Goal: Book appointment/travel/reservation

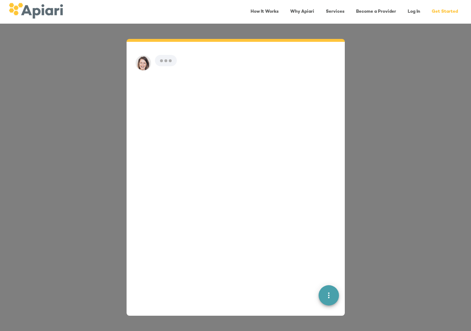
scroll to position [10, 0]
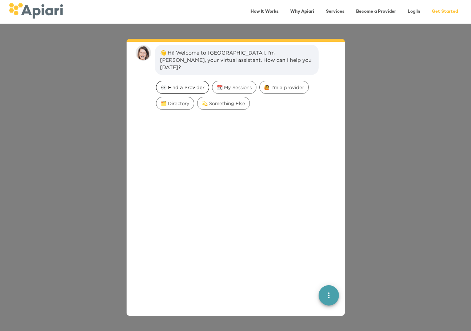
click at [187, 84] on span "👀 Find a Provider" at bounding box center [182, 87] width 52 height 7
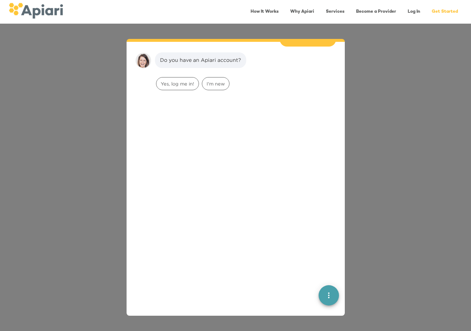
scroll to position [60, 0]
click at [219, 80] on span "I'm new" at bounding box center [215, 83] width 27 height 7
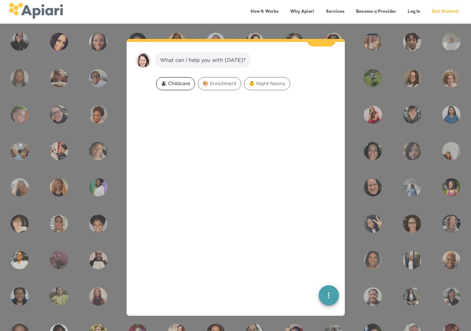
click at [179, 80] on span "👩‍👧‍👦 Childcare" at bounding box center [175, 83] width 38 height 7
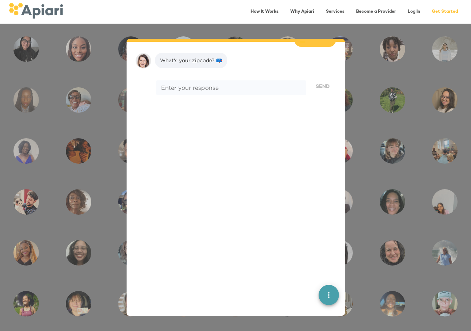
scroll to position [152, 0]
click at [328, 293] on icon "quick menu" at bounding box center [328, 295] width 1 height 6
click at [326, 271] on img "button" at bounding box center [328, 269] width 7 height 7
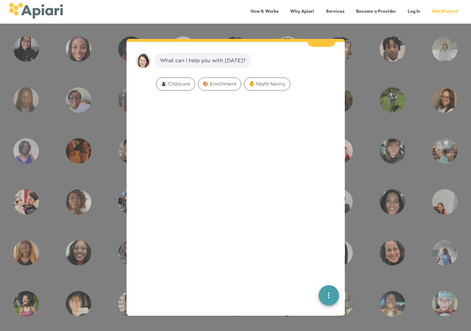
scroll to position [106, 0]
click at [274, 80] on span "👶 Night Nanny" at bounding box center [266, 83] width 45 height 7
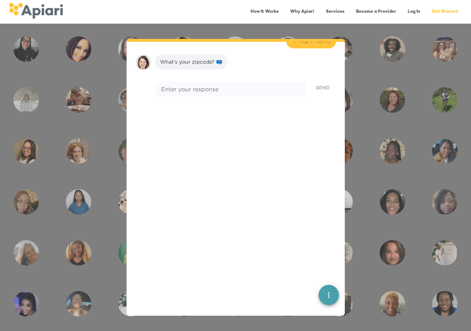
scroll to position [152, 0]
click at [268, 84] on textarea at bounding box center [231, 87] width 140 height 7
type textarea "*****"
click at [326, 80] on button "Send" at bounding box center [322, 86] width 27 height 13
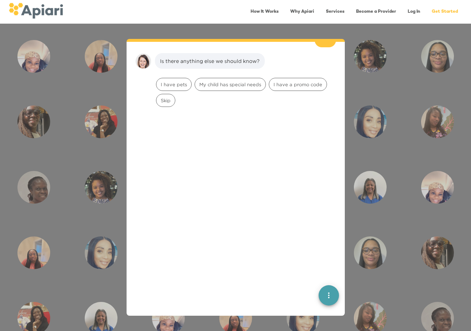
scroll to position [198, 0]
click at [163, 96] on span "Skip" at bounding box center [165, 99] width 19 height 7
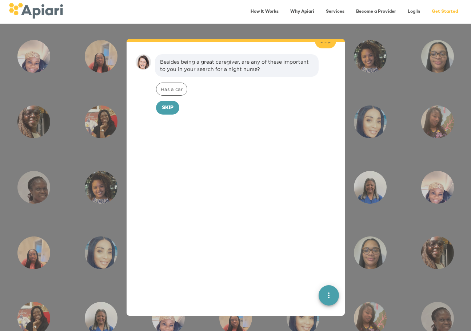
scroll to position [244, 0]
click at [170, 102] on span "Skip" at bounding box center [168, 106] width 12 height 9
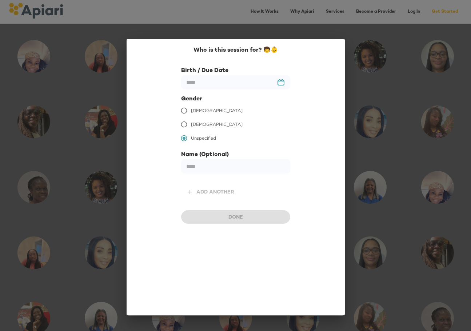
scroll to position [294, 0]
click at [199, 85] on input "text" at bounding box center [235, 82] width 109 height 14
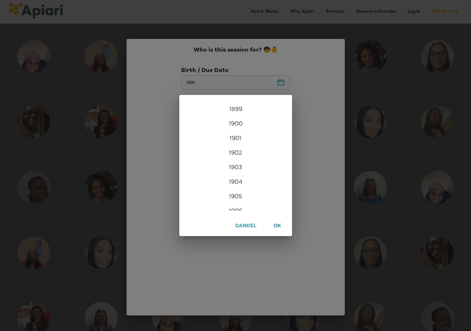
scroll to position [1760, 0]
click at [238, 200] on div "2026" at bounding box center [235, 203] width 113 height 15
click at [276, 119] on div "Mar" at bounding box center [272, 114] width 37 height 27
type input "**********"
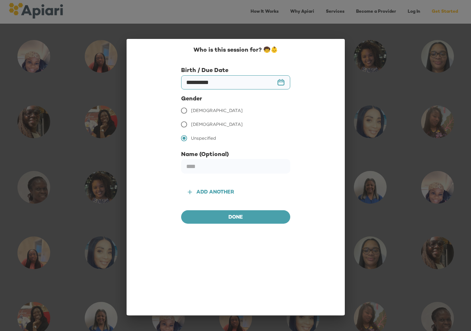
click at [196, 124] on span "[DEMOGRAPHIC_DATA]" at bounding box center [217, 124] width 52 height 7
click at [224, 219] on span "Done" at bounding box center [235, 217] width 97 height 9
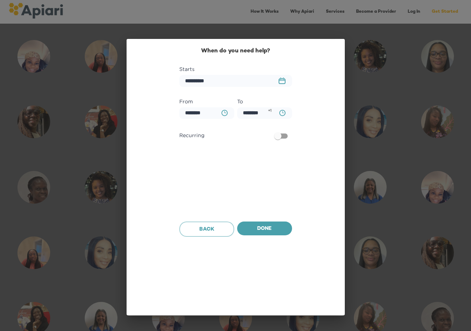
scroll to position [339, 0]
click at [234, 80] on input "**********" at bounding box center [235, 81] width 113 height 12
click at [282, 84] on rect "button" at bounding box center [282, 81] width 6 height 5
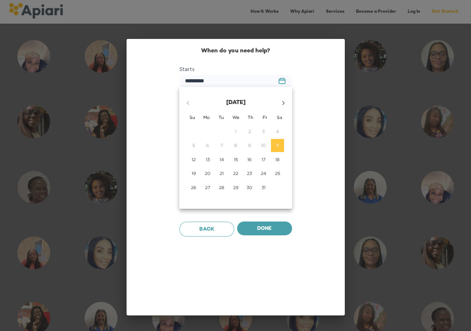
click at [284, 104] on icon "button" at bounding box center [283, 103] width 9 height 9
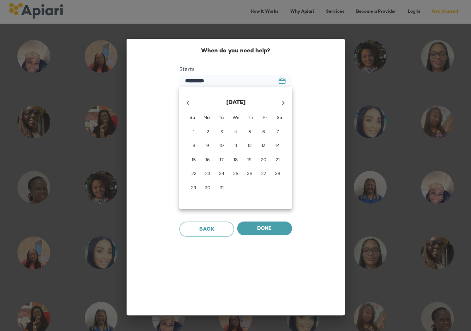
click at [208, 147] on p "9" at bounding box center [207, 145] width 3 height 6
type input "**********"
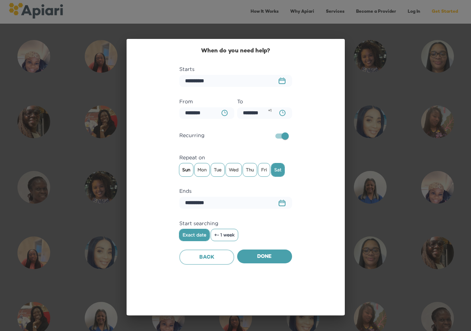
click at [189, 173] on span "Sun" at bounding box center [186, 169] width 14 height 11
click at [200, 172] on span "Mon" at bounding box center [202, 169] width 15 height 11
click at [216, 172] on span "Tue" at bounding box center [217, 169] width 13 height 11
click at [231, 171] on span "Wed" at bounding box center [234, 169] width 16 height 11
click at [247, 171] on span "Thu" at bounding box center [250, 169] width 14 height 11
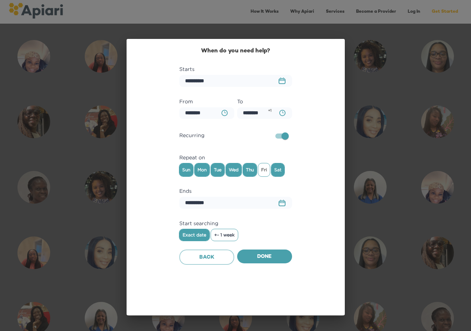
click at [283, 171] on span "Sat" at bounding box center [277, 169] width 13 height 11
click at [232, 202] on input "**********" at bounding box center [235, 203] width 113 height 12
click at [279, 201] on icon "23979DC4-A7E4-489C-88E7-37869341D308 Created with sketchtool." at bounding box center [282, 203] width 7 height 7
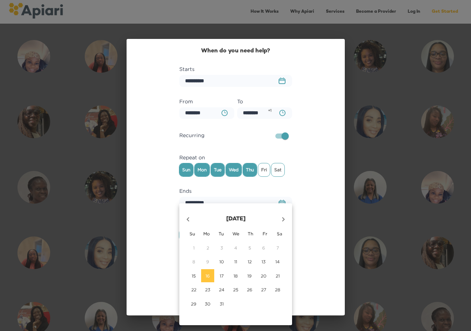
click at [282, 217] on icon "button" at bounding box center [283, 219] width 9 height 9
click at [266, 249] on span "3" at bounding box center [263, 248] width 13 height 6
type input "**********"
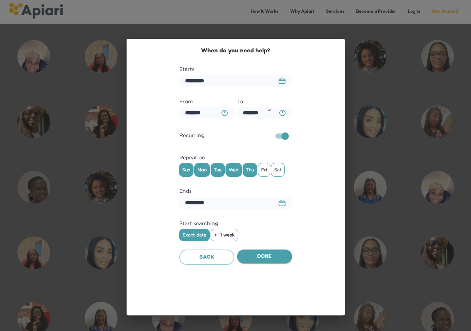
click at [270, 258] on span "Done" at bounding box center [264, 256] width 43 height 9
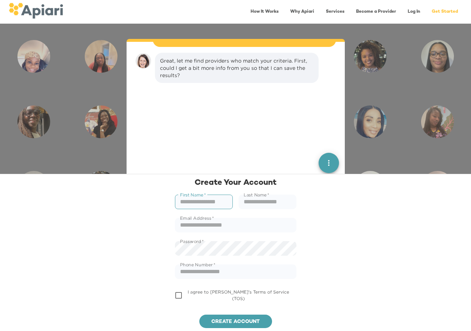
scroll to position [393, 0]
type input "***"
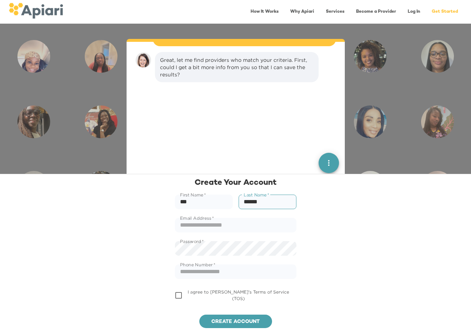
type input "******"
type input "**********"
click at [0, 331] on com-1password-button at bounding box center [0, 331] width 0 height 0
click at [228, 271] on input "text" at bounding box center [235, 271] width 121 height 15
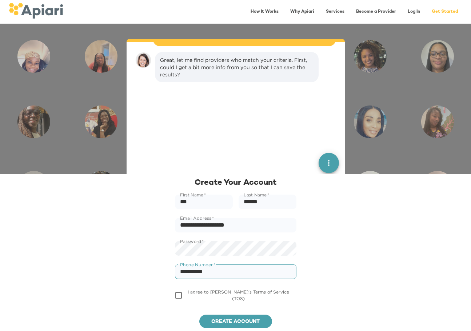
type input "**********"
click at [235, 301] on label "I agree to [PERSON_NAME]'s Terms of Service (TOS)" at bounding box center [231, 295] width 120 height 15
click at [239, 319] on span "Create account" at bounding box center [235, 322] width 61 height 9
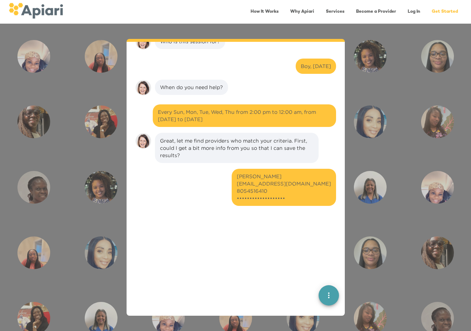
scroll to position [460, 0]
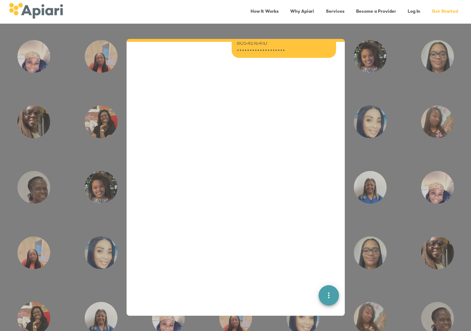
click at [329, 287] on button "quick menu" at bounding box center [329, 295] width 20 height 20
click at [329, 291] on icon "quick menu" at bounding box center [328, 295] width 9 height 9
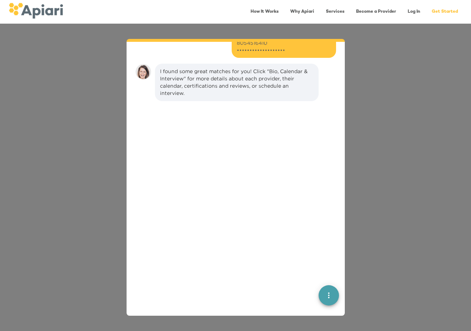
click at [272, 127] on div at bounding box center [235, 238] width 207 height 256
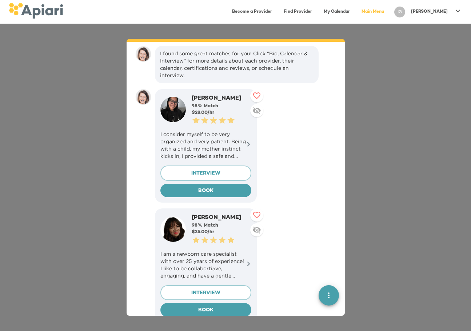
scroll to position [765, 0]
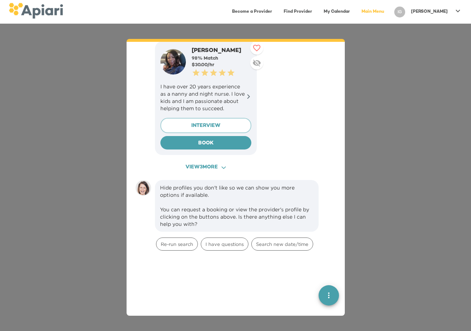
click at [210, 163] on span "View 3 more ACAF9A9D-F959-4453-8A96-698DF63F3F06 Created with sketchtool." at bounding box center [205, 167] width 89 height 9
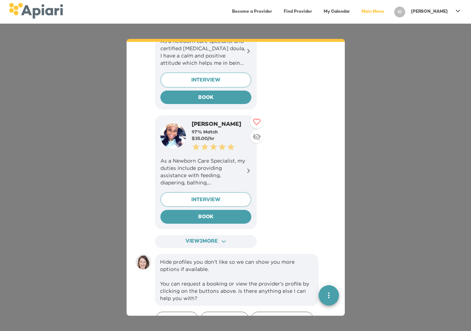
scroll to position [1110, 0]
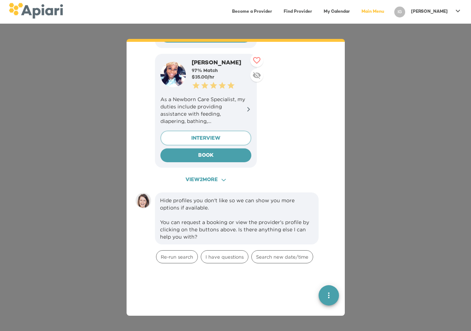
click at [230, 173] on button "View 2 more ACAF9A9D-F959-4453-8A96-698DF63F3F06 Created with sketchtool." at bounding box center [206, 179] width 102 height 13
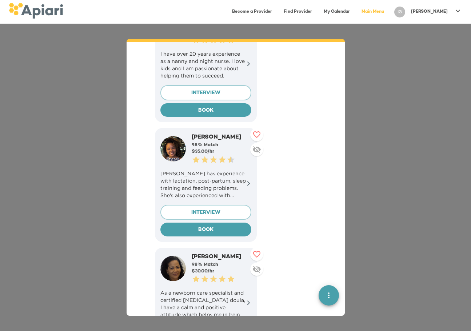
scroll to position [782, 0]
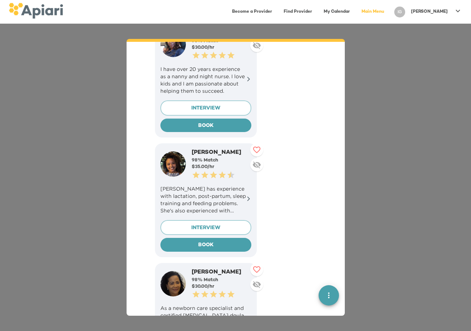
click at [249, 185] on p "[PERSON_NAME] has experience with lactation, post-partum, sleep training and fe…" at bounding box center [205, 199] width 91 height 29
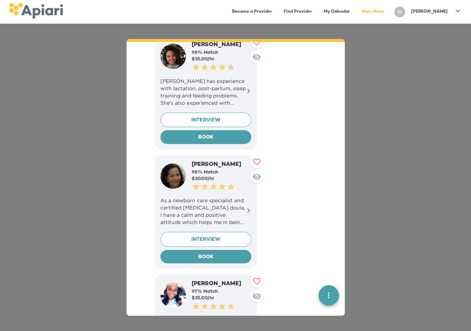
scroll to position [983, 0]
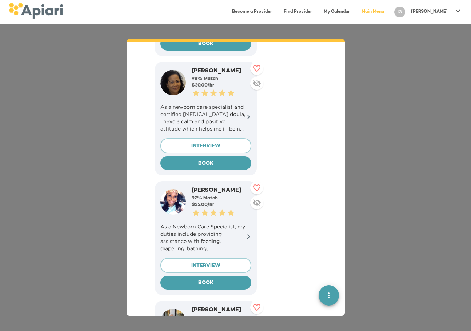
click at [213, 223] on p "As a Newborn Care Specialist, my duties include providing assistance with feedi…" at bounding box center [205, 237] width 91 height 29
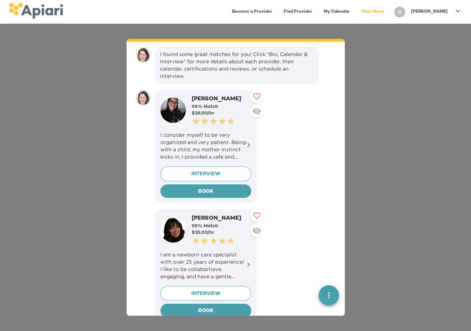
scroll to position [435, 0]
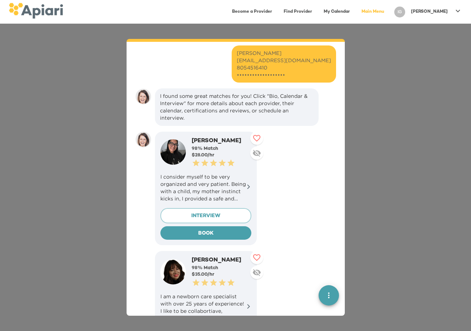
click at [225, 173] on p "I consider myself to be very organized and very patient. Being with a child, my…" at bounding box center [205, 187] width 91 height 29
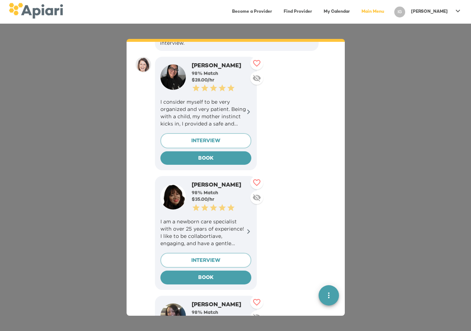
scroll to position [510, 0]
click at [215, 215] on div "I am a newborn care specialist with over 25 years of experience! I like to be c…" at bounding box center [205, 232] width 91 height 35
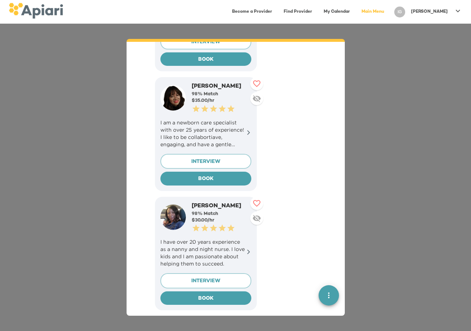
scroll to position [615, 0]
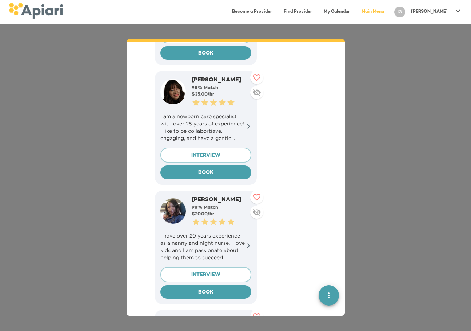
click at [214, 234] on p "I have over 20 years experience as a nanny and night nurse. I love kids and I a…" at bounding box center [205, 246] width 91 height 29
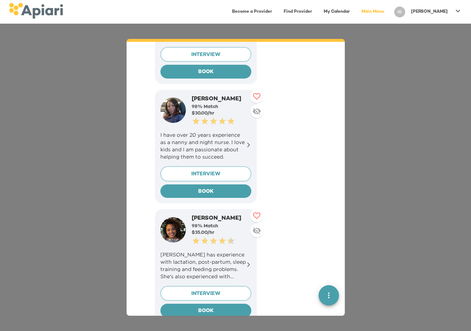
scroll to position [723, 0]
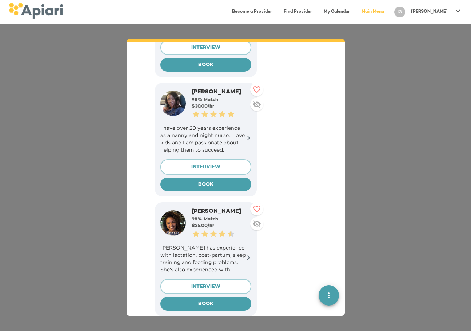
click at [209, 283] on span "INTERVIEW" at bounding box center [206, 287] width 79 height 9
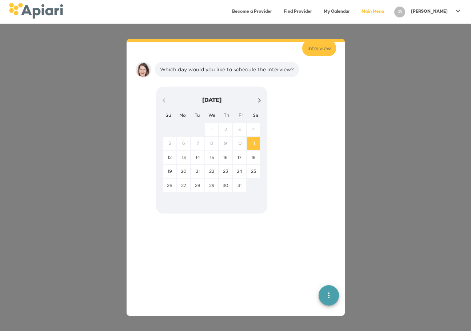
scroll to position [1536, 0]
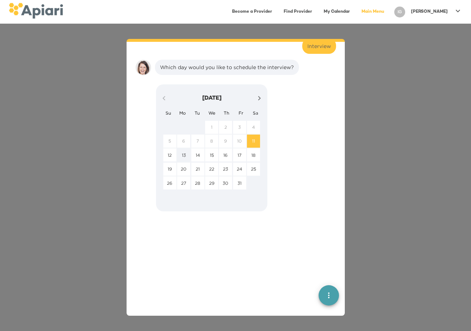
click at [183, 152] on p "13" at bounding box center [184, 155] width 4 height 6
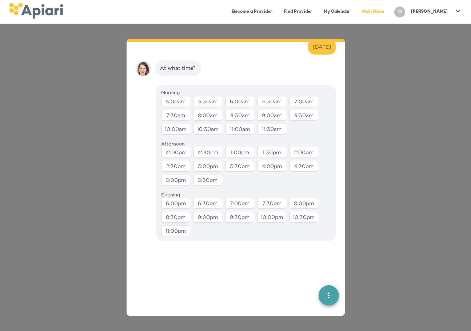
scroll to position [1582, 0]
click at [181, 123] on div "10:00am" at bounding box center [175, 128] width 29 height 11
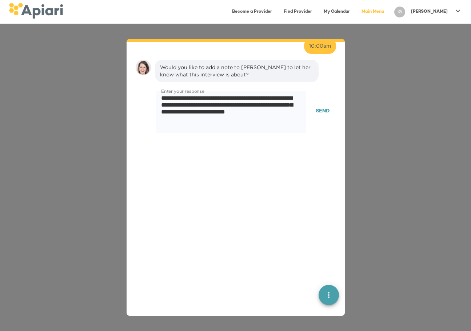
scroll to position [1628, 0]
click at [320, 107] on span "Send" at bounding box center [323, 111] width 14 height 9
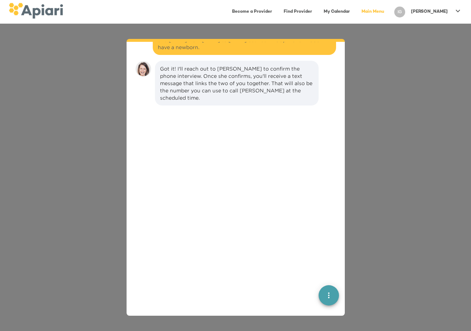
scroll to position [1693, 0]
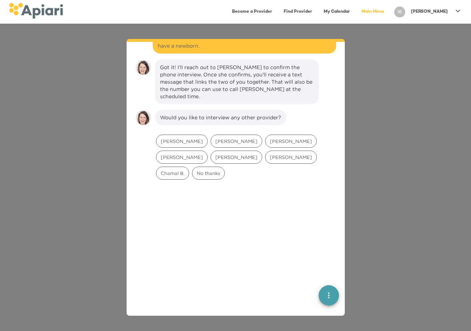
click at [323, 292] on span "quick menu" at bounding box center [329, 295] width 20 height 9
